Goal: Task Accomplishment & Management: Complete application form

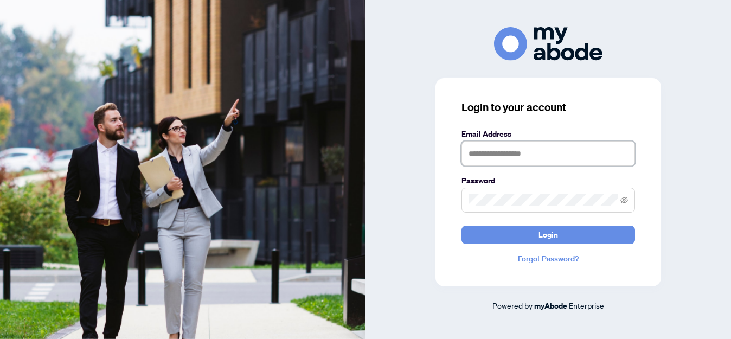
click at [504, 153] on input "text" at bounding box center [547, 153] width 173 height 25
type input "**********"
click at [520, 193] on span at bounding box center [547, 200] width 173 height 25
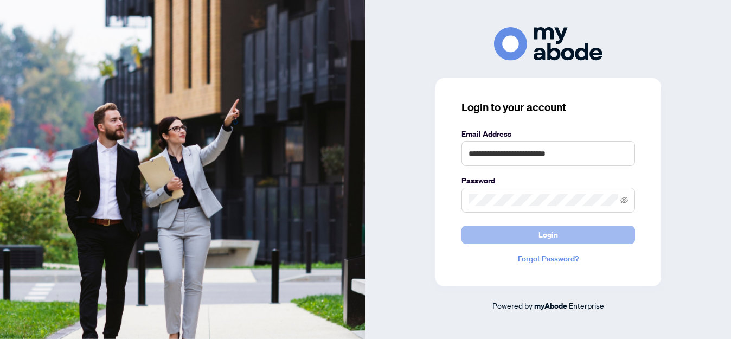
click at [520, 234] on button "Login" at bounding box center [547, 235] width 173 height 18
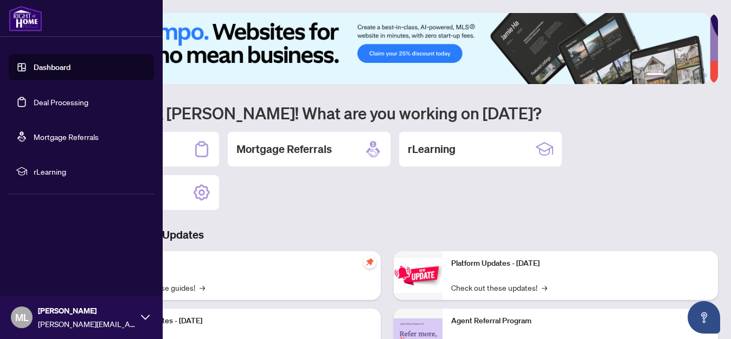
click at [75, 104] on link "Deal Processing" at bounding box center [61, 102] width 55 height 10
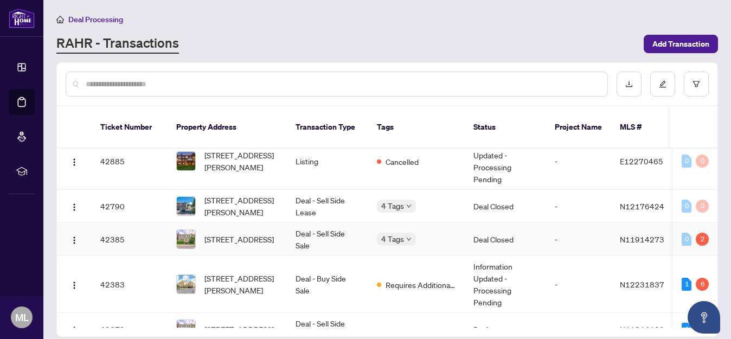
scroll to position [219, 0]
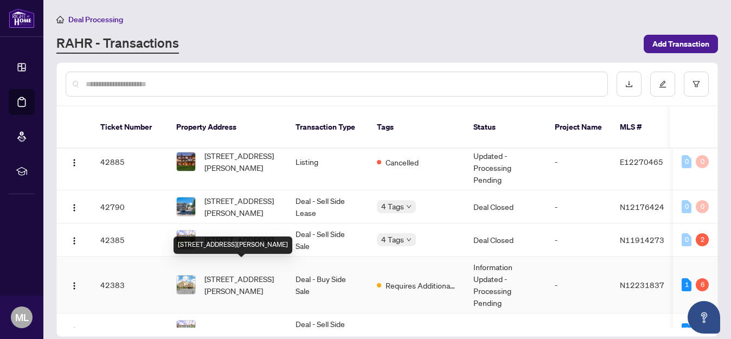
click at [222, 276] on span "[STREET_ADDRESS][PERSON_NAME]" at bounding box center [241, 285] width 74 height 24
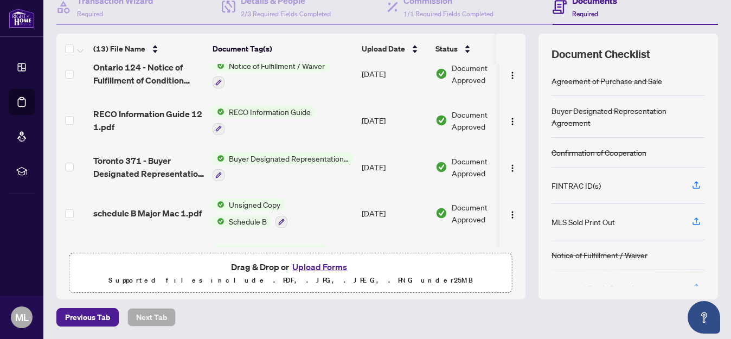
scroll to position [419, 0]
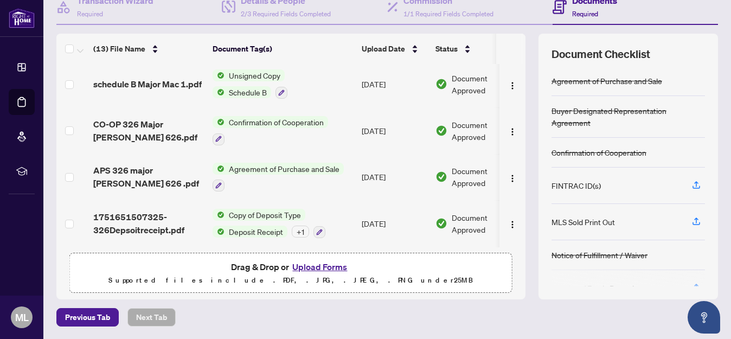
click at [307, 268] on button "Upload Forms" at bounding box center [319, 267] width 61 height 14
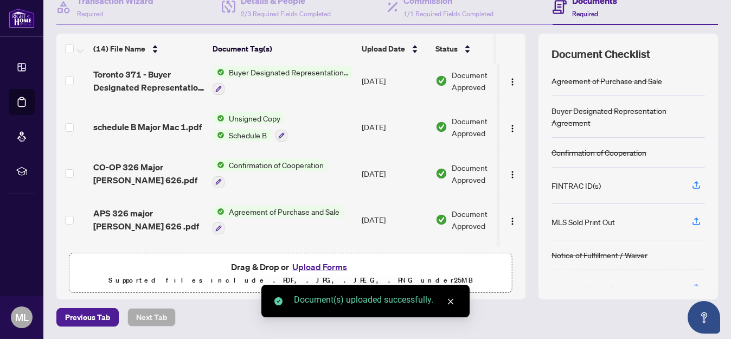
click at [311, 265] on button "Upload Forms" at bounding box center [319, 267] width 61 height 14
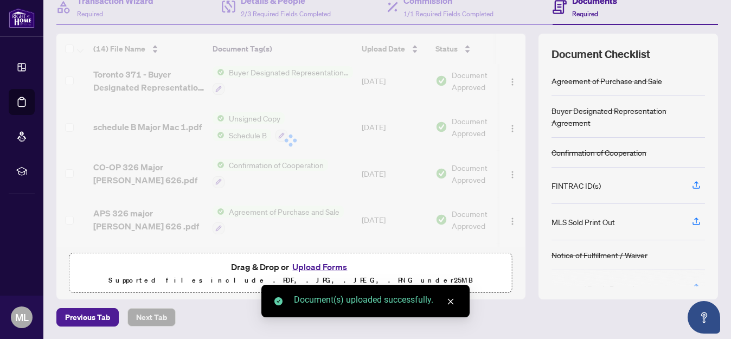
click at [317, 263] on button "Upload Forms" at bounding box center [319, 267] width 61 height 14
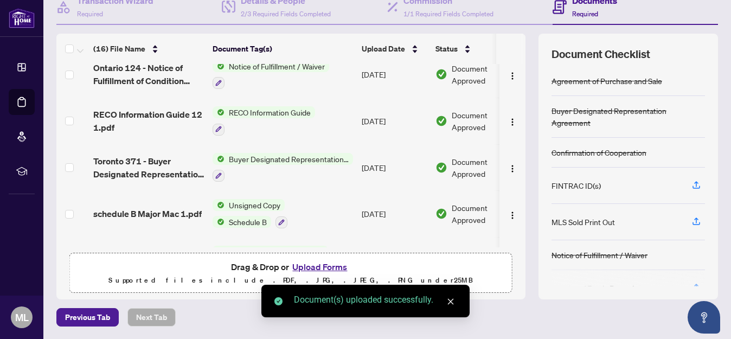
click at [317, 264] on button "Upload Forms" at bounding box center [319, 267] width 61 height 14
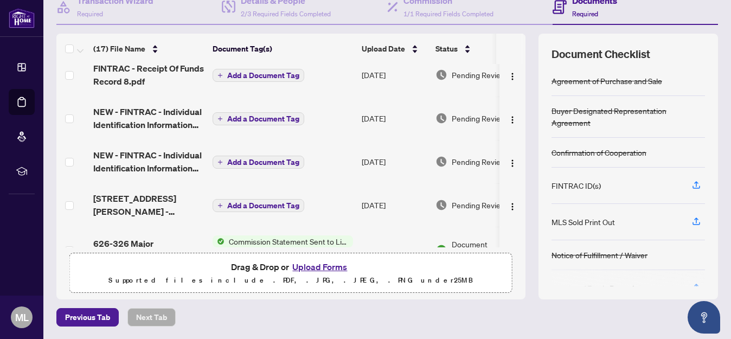
scroll to position [0, 0]
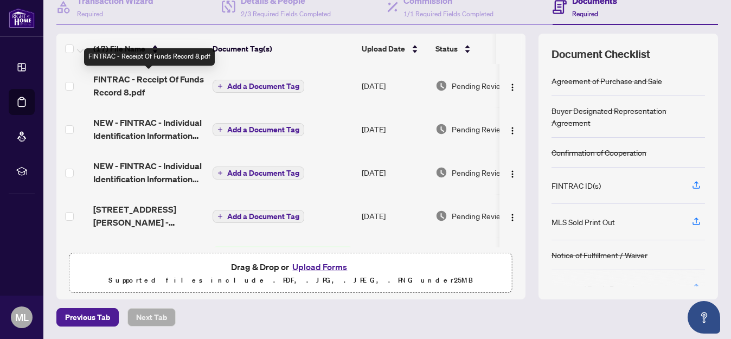
click at [166, 73] on span "FINTRAC - Receipt Of Funds Record 8.pdf" at bounding box center [148, 86] width 111 height 26
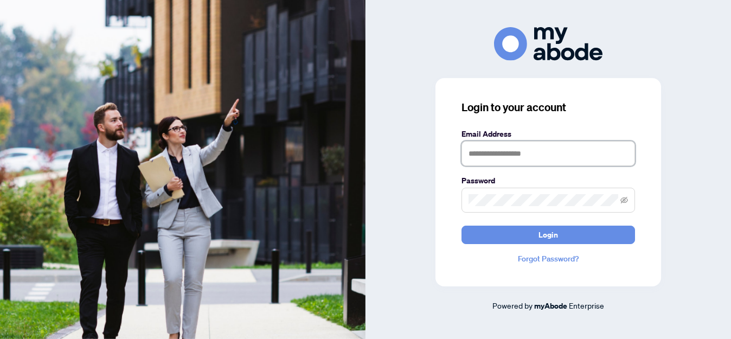
click at [480, 150] on input "text" at bounding box center [547, 153] width 173 height 25
type input "**********"
click at [461, 226] on button "Login" at bounding box center [547, 235] width 173 height 18
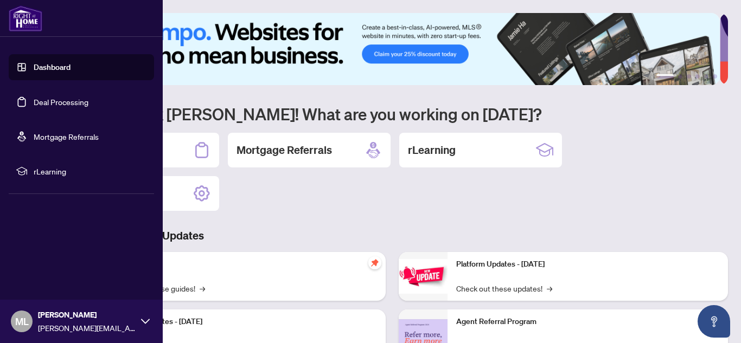
click at [34, 98] on link "Deal Processing" at bounding box center [61, 102] width 55 height 10
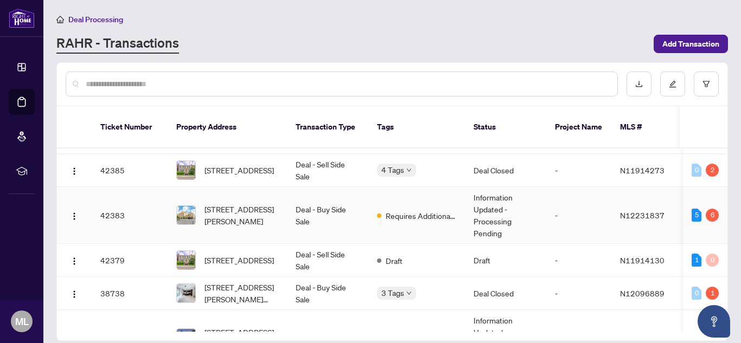
scroll to position [289, 0]
click at [326, 195] on td "Deal - Buy Side Sale" at bounding box center [327, 214] width 81 height 57
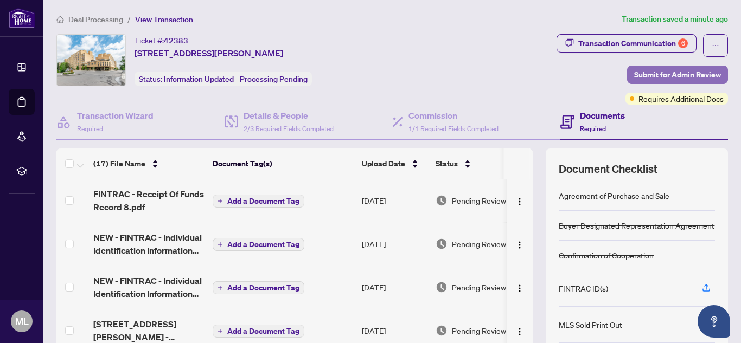
click at [688, 69] on span "Submit for Admin Review" at bounding box center [677, 74] width 87 height 17
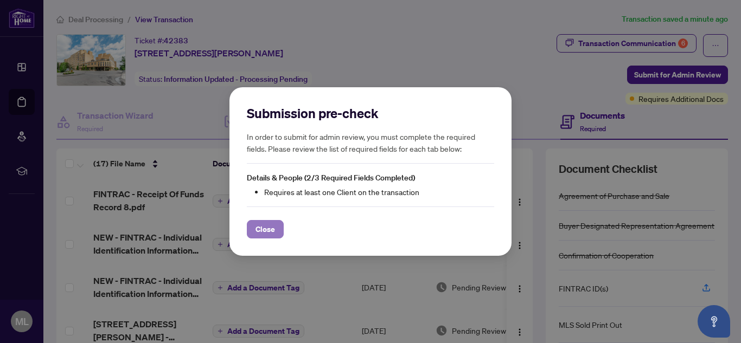
click at [265, 223] on span "Close" at bounding box center [265, 229] width 20 height 17
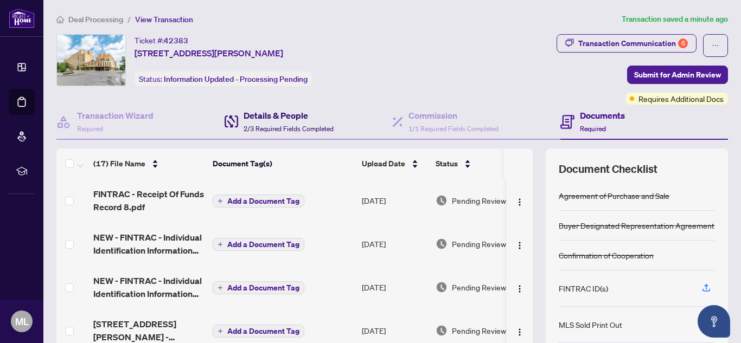
click at [267, 113] on h4 "Details & People" at bounding box center [288, 115] width 90 height 13
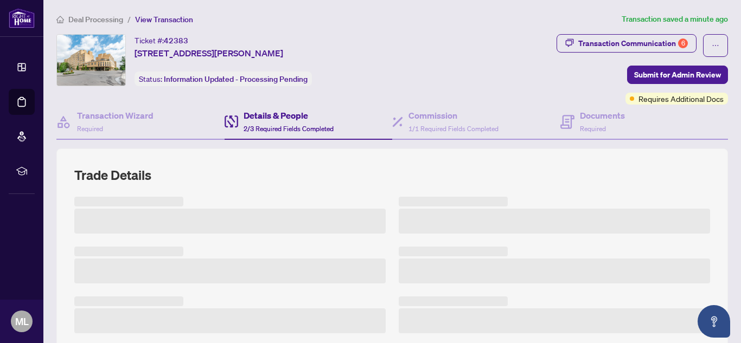
scroll to position [82, 0]
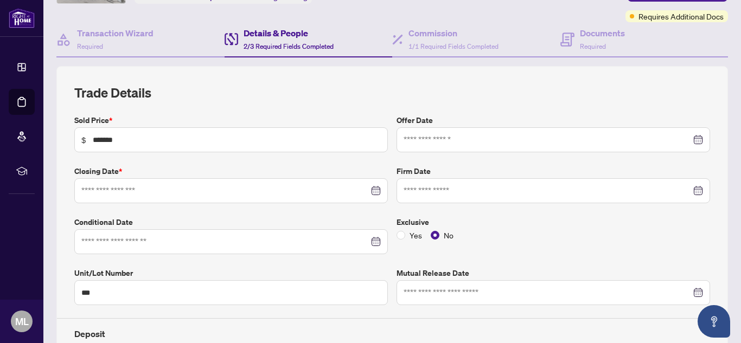
type input "**********"
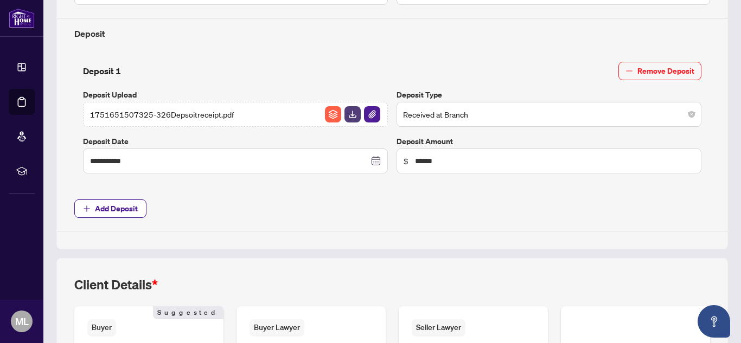
scroll to position [566, 0]
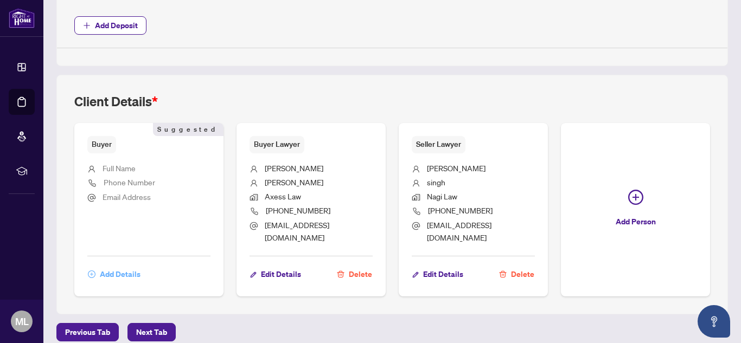
click at [106, 272] on button "Add Details" at bounding box center [114, 274] width 54 height 18
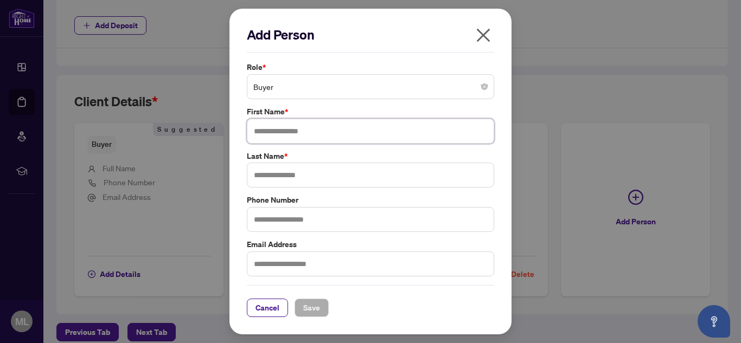
click at [273, 140] on input "text" at bounding box center [370, 131] width 247 height 25
type input "****"
type input "*******"
click at [319, 308] on span "Save" at bounding box center [311, 307] width 17 height 17
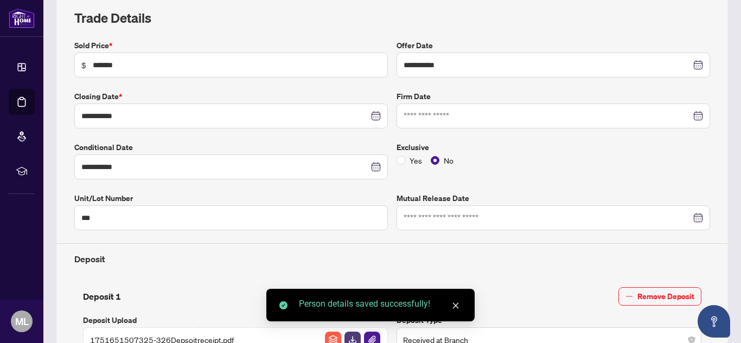
scroll to position [0, 0]
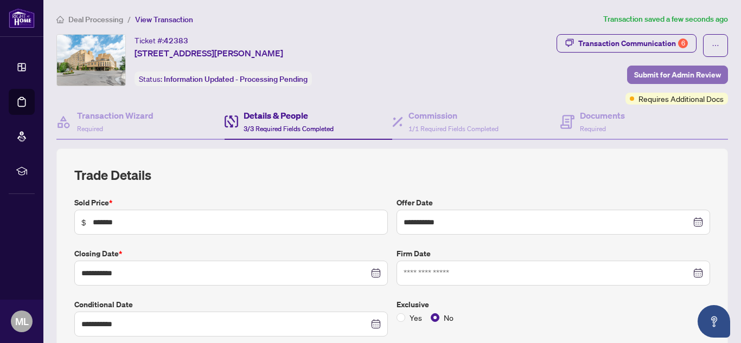
click at [635, 70] on span "Submit for Admin Review" at bounding box center [677, 74] width 87 height 17
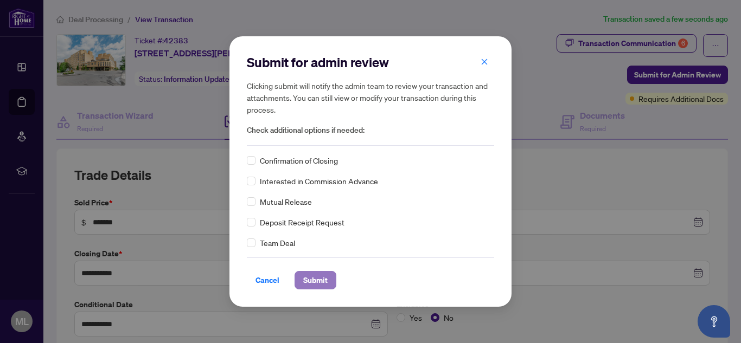
click at [320, 280] on span "Submit" at bounding box center [315, 280] width 24 height 17
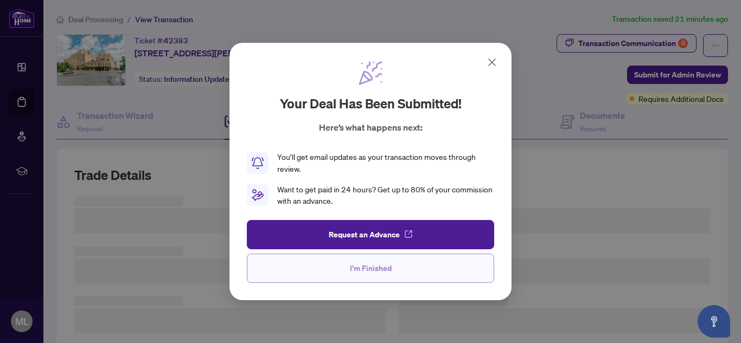
click at [399, 259] on button "I'm Finished" at bounding box center [370, 268] width 247 height 29
